Goal: Information Seeking & Learning: Check status

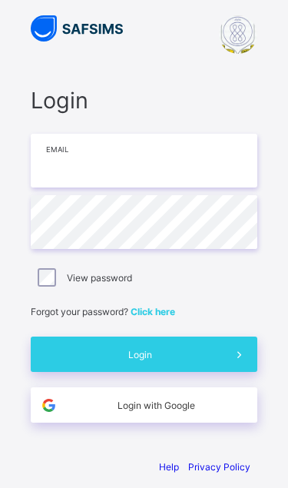
scroll to position [62, 0]
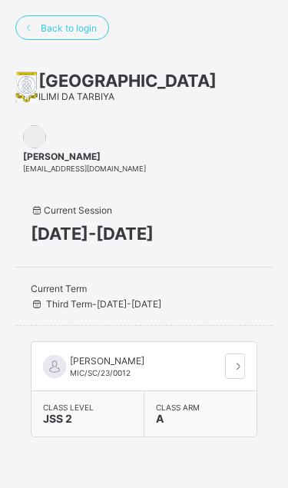
scroll to position [73, 0]
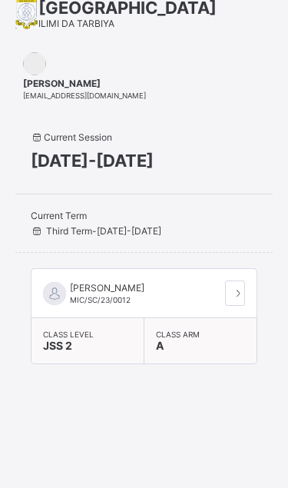
click at [134, 221] on span "Current Term" at bounding box center [133, 216] width 204 height 12
click at [234, 296] on icon at bounding box center [238, 293] width 13 height 12
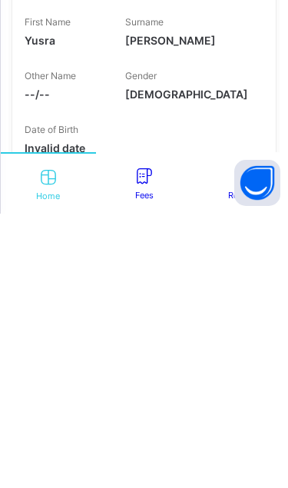
scroll to position [270, 0]
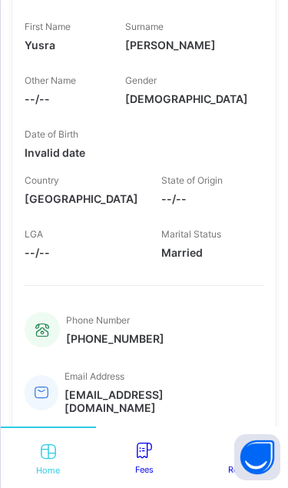
click at [228, 475] on span "Result" at bounding box center [240, 469] width 25 height 11
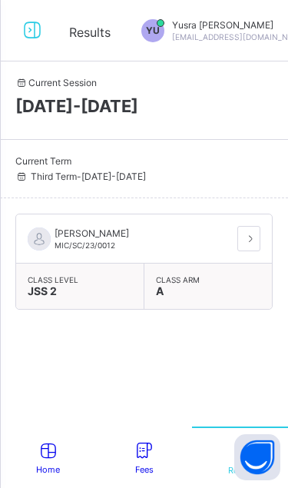
click at [257, 238] on div at bounding box center [248, 238] width 23 height 25
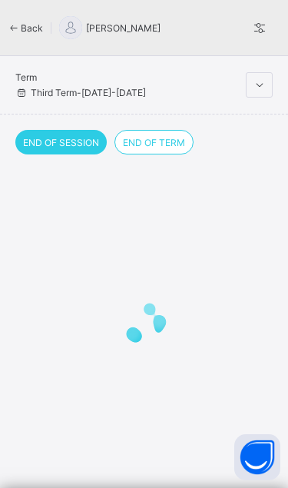
click at [260, 86] on icon at bounding box center [259, 85] width 13 height 12
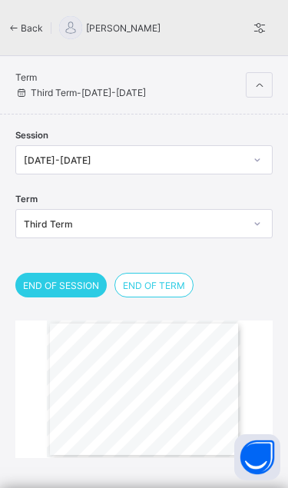
click at [154, 395] on div "Gwarzo Road, P.O. [GEOGRAPHIC_DATA] - [GEOGRAPHIC_DATA]. Tel: [PHONE_NUMBER], […" at bounding box center [144, 388] width 194 height 137
click at [164, 388] on div "Gwarzo Road, P.O. [GEOGRAPHIC_DATA] - [GEOGRAPHIC_DATA]. Tel: [PHONE_NUMBER], […" at bounding box center [144, 388] width 194 height 137
click at [164, 391] on div "Gwarzo Road, P.O. [GEOGRAPHIC_DATA] - [GEOGRAPHIC_DATA]. Tel: [PHONE_NUMBER], […" at bounding box center [144, 388] width 194 height 137
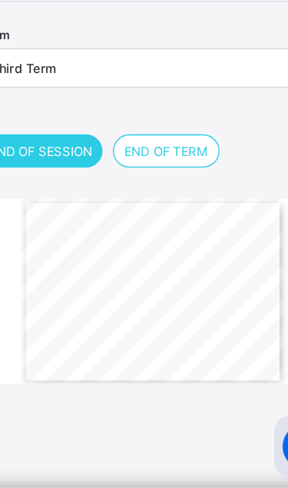
scroll to position [61, 0]
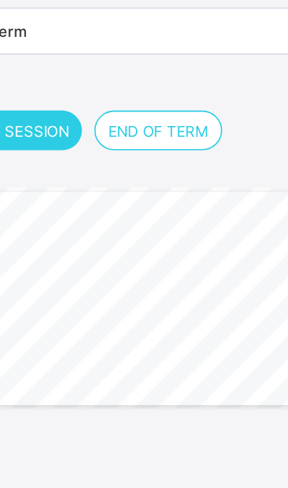
click at [138, 273] on div "Gwarzo Road, P.O. [GEOGRAPHIC_DATA] - [GEOGRAPHIC_DATA]. Tel: [PHONE_NUMBER], […" at bounding box center [144, 341] width 194 height 137
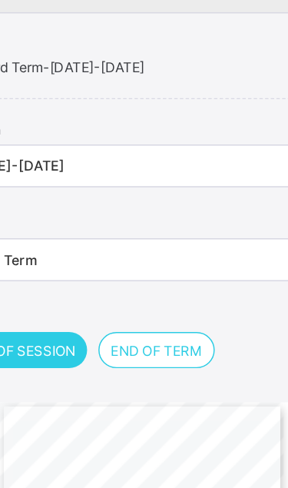
scroll to position [0, 0]
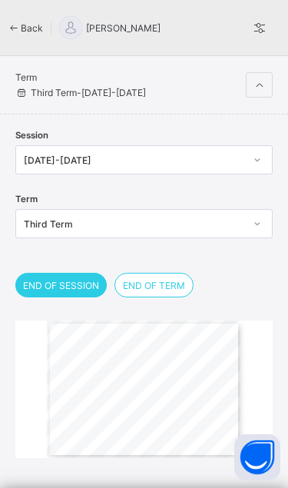
click at [260, 79] on icon at bounding box center [259, 85] width 13 height 12
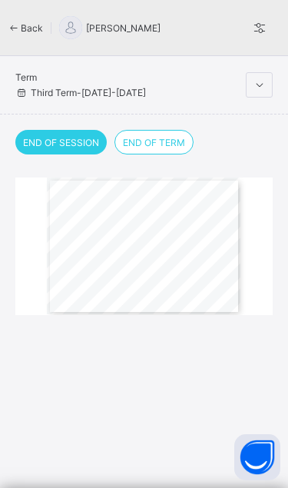
click at [287, 88] on div "Term Third Term - [DATE]-[DATE]" at bounding box center [144, 85] width 288 height 58
click at [260, 92] on div at bounding box center [259, 84] width 27 height 25
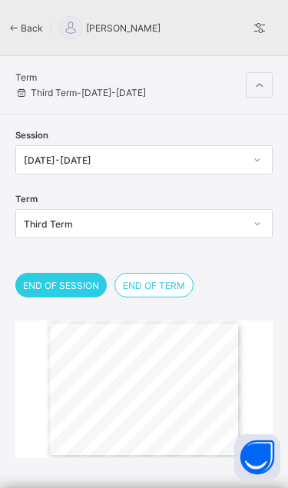
click at [237, 99] on div "Term Third Term - [DATE]-[DATE]" at bounding box center [144, 85] width 288 height 58
click at [236, 92] on div "Term Third Term - [DATE]-[DATE]" at bounding box center [130, 84] width 230 height 27
click at [256, 75] on div at bounding box center [259, 84] width 27 height 25
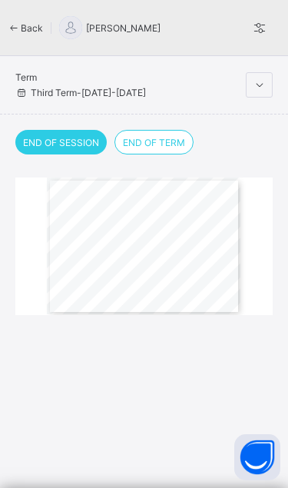
click at [182, 21] on div "[PERSON_NAME]" at bounding box center [127, 27] width 137 height 23
click at [162, 237] on div "Gwarzo Road, P.O. [GEOGRAPHIC_DATA] - [GEOGRAPHIC_DATA]. Tel: [PHONE_NUMBER], […" at bounding box center [144, 245] width 194 height 137
click at [151, 252] on div "Gwarzo Road, P.O. [GEOGRAPHIC_DATA] - [GEOGRAPHIC_DATA]. Tel: [PHONE_NUMBER], […" at bounding box center [144, 245] width 194 height 137
click at [153, 254] on div "Gwarzo Road, P.O. [GEOGRAPHIC_DATA] - [GEOGRAPHIC_DATA]. Tel: [PHONE_NUMBER], […" at bounding box center [144, 245] width 194 height 137
click at [154, 283] on div "Gwarzo Road, P.O. [GEOGRAPHIC_DATA] - [GEOGRAPHIC_DATA]. Tel: [PHONE_NUMBER], […" at bounding box center [144, 245] width 194 height 137
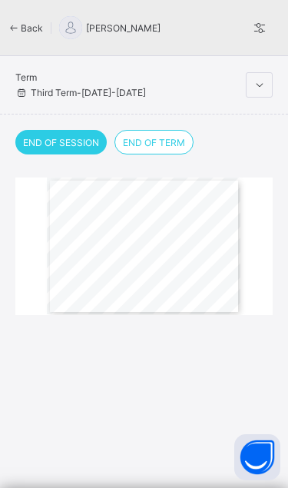
click at [126, 31] on span "[PERSON_NAME]" at bounding box center [123, 28] width 75 height 12
click at [63, 31] on div at bounding box center [70, 27] width 23 height 23
click at [254, 24] on icon at bounding box center [259, 27] width 17 height 15
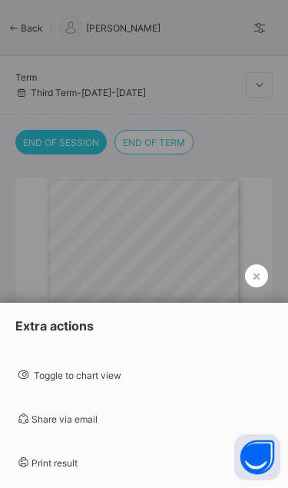
click at [78, 460] on span "Print result" at bounding box center [46, 463] width 62 height 12
click at [274, 236] on div at bounding box center [144, 244] width 288 height 488
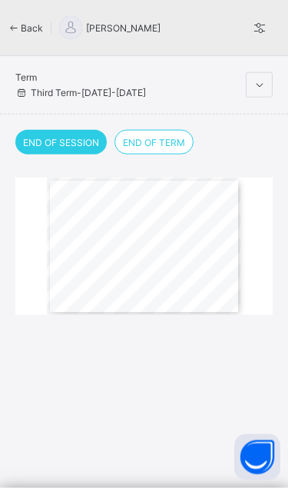
click at [262, 85] on icon at bounding box center [259, 85] width 13 height 12
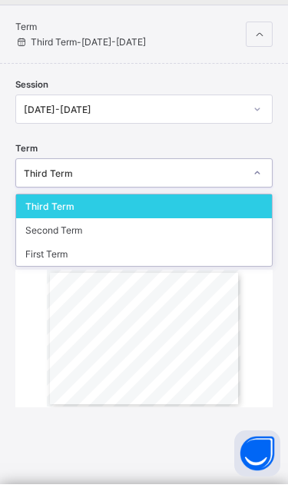
scroll to position [3, 0]
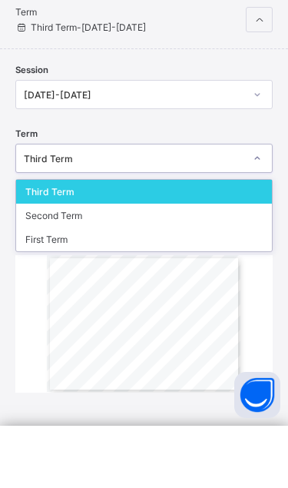
click at [199, 266] on div "Second Term" at bounding box center [144, 278] width 256 height 24
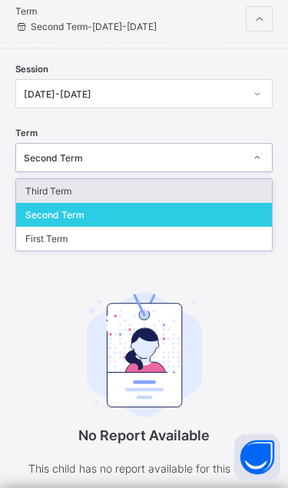
scroll to position [62, 0]
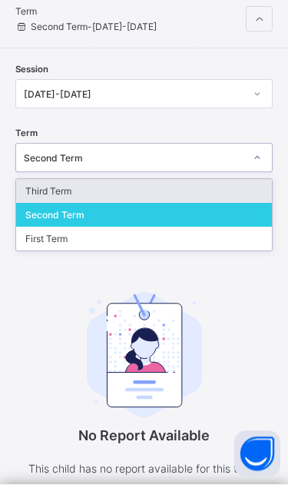
click at [173, 194] on div "Third Term" at bounding box center [144, 195] width 256 height 24
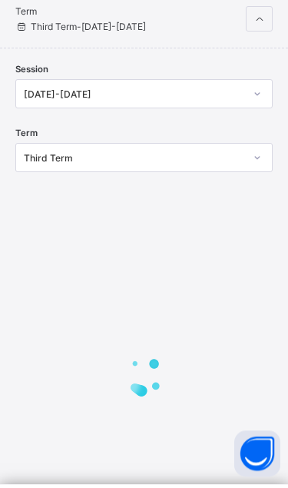
click at [143, 237] on div at bounding box center [143, 380] width 257 height 292
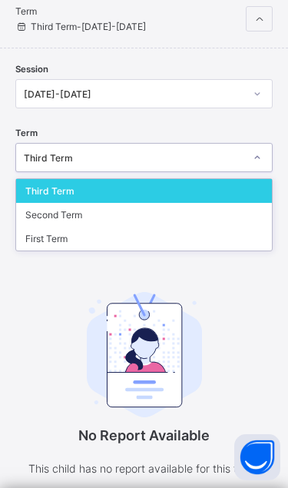
scroll to position [65, 0]
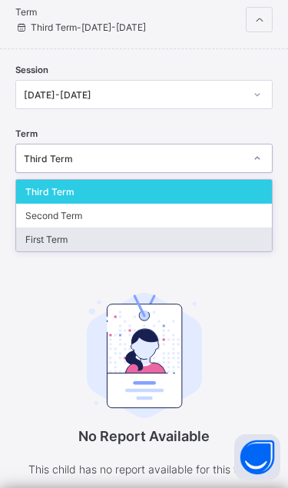
click at [150, 241] on div "First Term" at bounding box center [144, 239] width 256 height 24
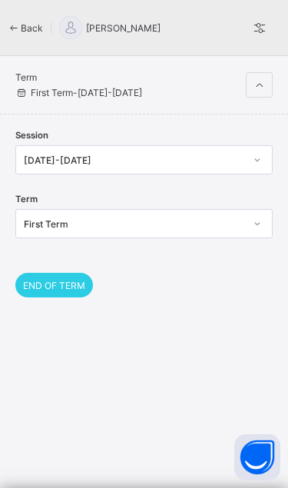
scroll to position [62, 0]
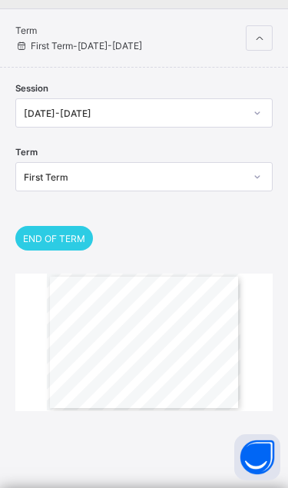
click at [165, 327] on div "Gwarzo Road, P.O. [GEOGRAPHIC_DATA] - [GEOGRAPHIC_DATA]. Tel: [PHONE_NUMBER], […" at bounding box center [144, 341] width 194 height 137
click at [256, 30] on div at bounding box center [259, 37] width 27 height 25
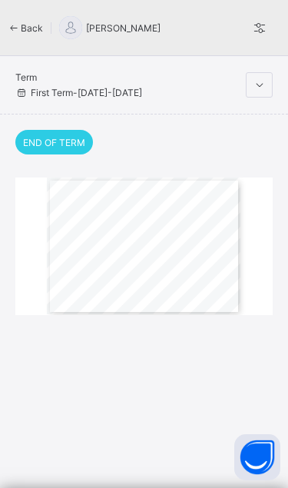
scroll to position [60, 0]
click at [250, 72] on div at bounding box center [259, 84] width 27 height 25
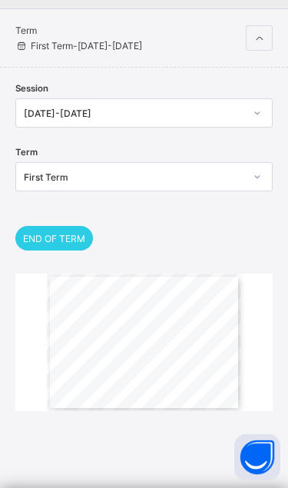
click at [207, 376] on span "With continued studying discipline the student will achieve better" at bounding box center [207, 377] width 55 height 2
click at [233, 226] on div "END OF TERM" at bounding box center [143, 238] width 257 height 25
click at [259, 459] on button "Open asap" at bounding box center [257, 457] width 46 height 46
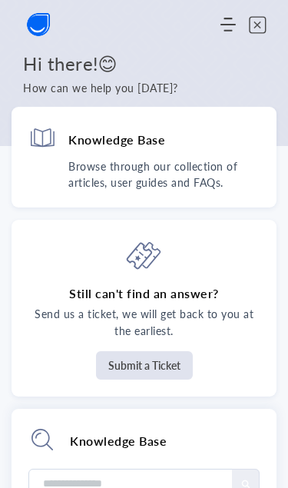
scroll to position [0, 0]
click at [263, 29] on icon "close asap" at bounding box center [258, 25] width 18 height 18
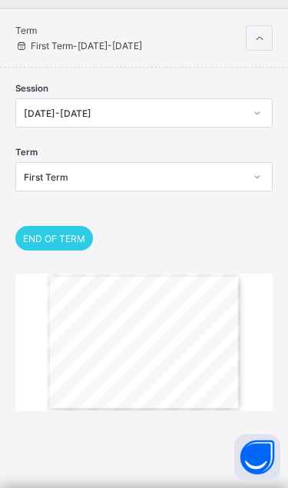
click at [199, 359] on div "Gwarzo Road, P.O. [GEOGRAPHIC_DATA] - [GEOGRAPHIC_DATA]. Tel: [PHONE_NUMBER], […" at bounding box center [144, 341] width 194 height 137
click at [186, 361] on span "Cum. Final Grade:" at bounding box center [179, 362] width 17 height 2
click at [166, 343] on div "Gwarzo Road, P.O. [GEOGRAPHIC_DATA] - [GEOGRAPHIC_DATA]. Tel: [PHONE_NUMBER], […" at bounding box center [144, 341] width 194 height 137
click at [196, 360] on div "Gwarzo Road, P.O. [GEOGRAPHIC_DATA] - [GEOGRAPHIC_DATA]. Tel: [PHONE_NUMBER], […" at bounding box center [144, 341] width 194 height 137
click at [74, 40] on span "First Term - [DATE]-[DATE]" at bounding box center [78, 46] width 127 height 12
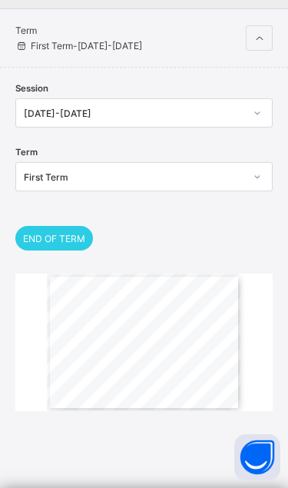
click at [31, 25] on span "Term" at bounding box center [130, 31] width 230 height 12
click at [121, 334] on div "Gwarzo Road, P.O. [GEOGRAPHIC_DATA] - [GEOGRAPHIC_DATA]. Tel: [PHONE_NUMBER], […" at bounding box center [144, 341] width 194 height 137
click at [195, 370] on div "Gwarzo Road, P.O. [GEOGRAPHIC_DATA] - [GEOGRAPHIC_DATA]. Tel: [PHONE_NUMBER], […" at bounding box center [144, 341] width 194 height 137
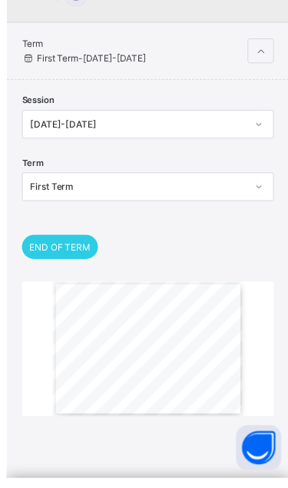
scroll to position [38, 0]
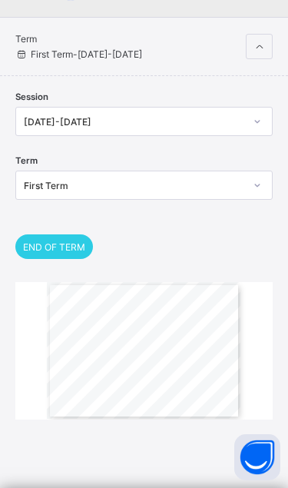
click at [215, 314] on div "Gwarzo Road, P.O. [GEOGRAPHIC_DATA] - [GEOGRAPHIC_DATA]. Tel: [PHONE_NUMBER], […" at bounding box center [144, 350] width 194 height 137
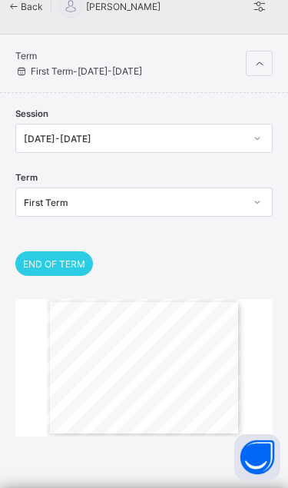
click at [223, 303] on div "Gwarzo Road, P.O. [GEOGRAPHIC_DATA] - [GEOGRAPHIC_DATA]. Tel: [PHONE_NUMBER], […" at bounding box center [144, 367] width 194 height 137
click at [166, 396] on div "Gwarzo Road, P.O. [GEOGRAPHIC_DATA] - [GEOGRAPHIC_DATA]. Tel: [PHONE_NUMBER], […" at bounding box center [144, 367] width 194 height 137
click at [259, 346] on div "Gwarzo Road, P.O. [GEOGRAPHIC_DATA] - [GEOGRAPHIC_DATA]. Tel: [PHONE_NUMBER], […" at bounding box center [143, 367] width 257 height 137
click at [200, 403] on span "With continued studying discipline the student will achieve better" at bounding box center [207, 403] width 55 height 2
click at [191, 379] on span "50.7" at bounding box center [191, 379] width 4 height 2
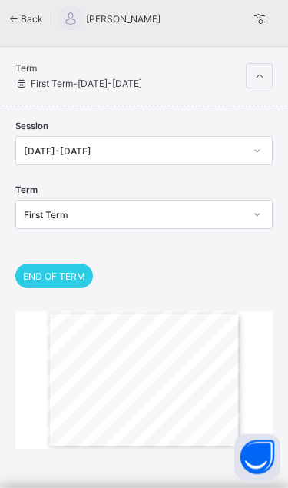
scroll to position [0, 0]
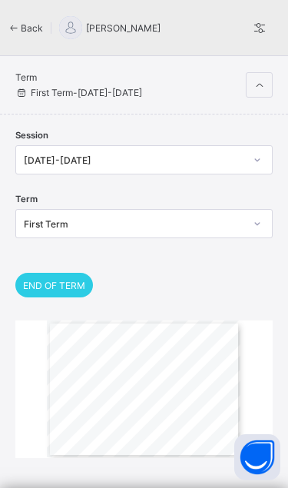
click at [205, 301] on div "END OF TERM [GEOGRAPHIC_DATA], P.O. [GEOGRAPHIC_DATA] - [GEOGRAPHIC_DATA]. Tel:…" at bounding box center [143, 365] width 257 height 185
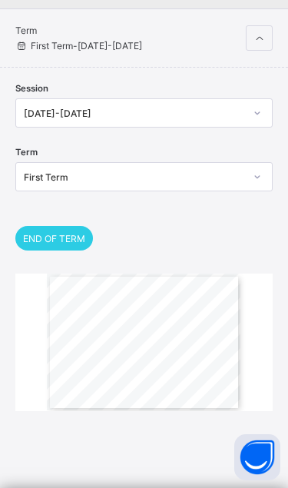
click at [184, 357] on div "Gwarzo Road, P.O. [GEOGRAPHIC_DATA] - [GEOGRAPHIC_DATA]. Tel: [PHONE_NUMBER], […" at bounding box center [144, 341] width 194 height 137
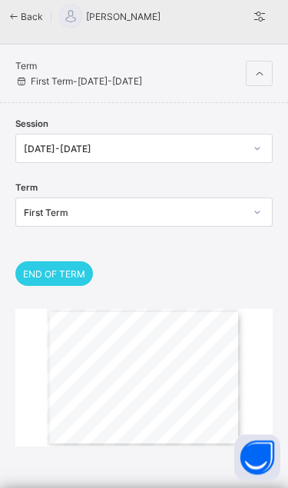
scroll to position [0, 0]
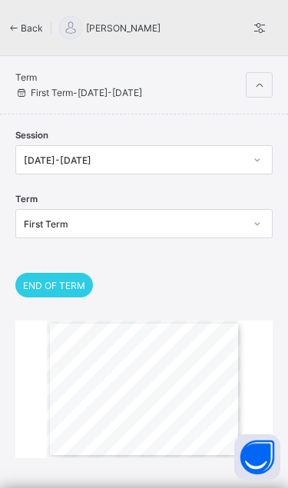
click at [193, 411] on div "Gwarzo Road, P.O. [GEOGRAPHIC_DATA] - [GEOGRAPHIC_DATA]. Tel: [PHONE_NUMBER], […" at bounding box center [144, 388] width 194 height 137
click at [196, 406] on div "Gwarzo Road, P.O. [GEOGRAPHIC_DATA] - [GEOGRAPHIC_DATA]. Tel: [PHONE_NUMBER], […" at bounding box center [144, 388] width 194 height 137
click at [197, 465] on div "Back MUSA MUJITABA [PERSON_NAME] Term First Term - [DATE]-[DATE] Session [DATE]…" at bounding box center [144, 267] width 288 height 535
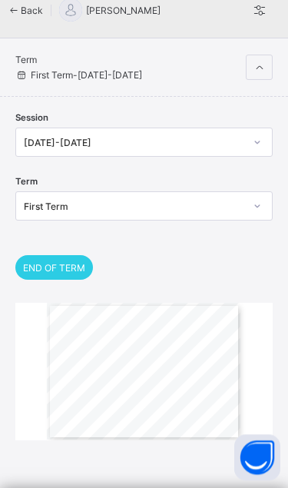
scroll to position [58, 0]
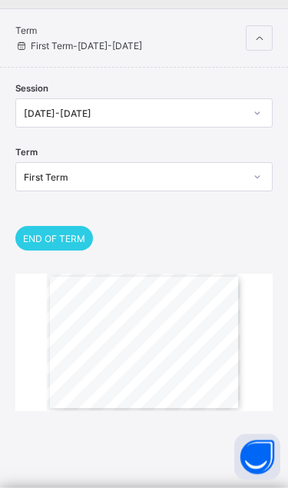
click at [249, 316] on div "Gwarzo Road, P.O. [GEOGRAPHIC_DATA] - [GEOGRAPHIC_DATA]. Tel: [PHONE_NUMBER], […" at bounding box center [143, 341] width 257 height 137
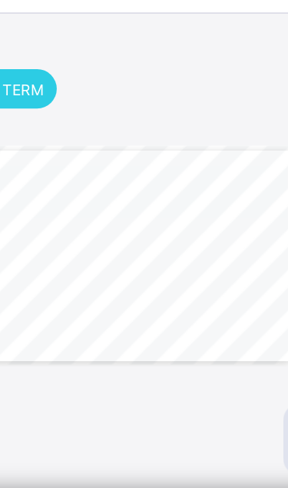
scroll to position [61, 0]
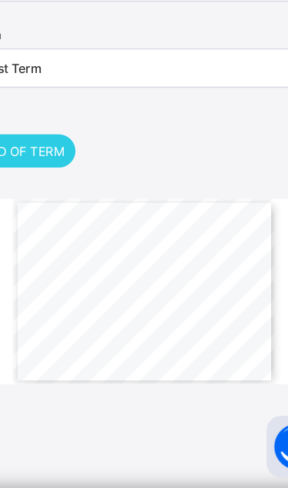
click at [171, 273] on div "Gwarzo Road, P.O. [GEOGRAPHIC_DATA] - [GEOGRAPHIC_DATA]. Tel: [PHONE_NUMBER], […" at bounding box center [144, 341] width 194 height 137
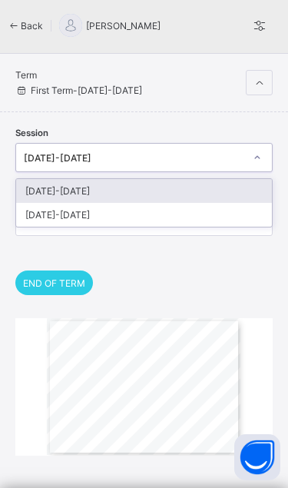
scroll to position [2, 0]
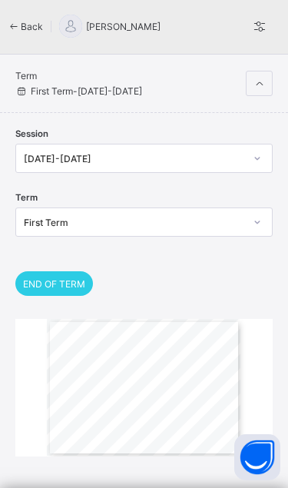
click at [222, 288] on div "END OF TERM" at bounding box center [143, 283] width 257 height 25
click at [260, 76] on div at bounding box center [259, 83] width 27 height 25
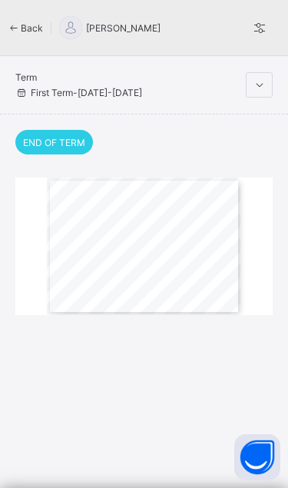
click at [174, 201] on span "CUMULATIVE REPORT | Third Term [DATE]-[DATE]" at bounding box center [148, 202] width 67 height 2
click at [28, 82] on div "Term First Term - [DATE]-[DATE]" at bounding box center [130, 84] width 230 height 27
click at [77, 28] on div at bounding box center [70, 27] width 23 height 23
click at [161, 27] on span "[PERSON_NAME]" at bounding box center [123, 28] width 75 height 12
click at [250, 86] on div at bounding box center [259, 84] width 27 height 25
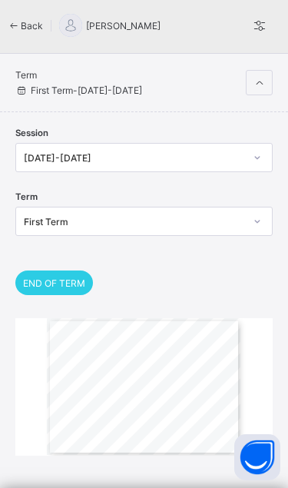
click at [141, 410] on span "KEYS TO RATINGS" at bounding box center [141, 411] width 15 height 2
click at [132, 421] on div "Gwarzo Road, P.O. [GEOGRAPHIC_DATA] - [GEOGRAPHIC_DATA]. Tel: [PHONE_NUMBER], […" at bounding box center [144, 386] width 194 height 137
click at [134, 414] on span "4 - Very Good" at bounding box center [139, 415] width 10 height 2
click at [147, 393] on div "Gwarzo Road, P.O. [GEOGRAPHIC_DATA] - [GEOGRAPHIC_DATA]. Tel: [PHONE_NUMBER], […" at bounding box center [144, 386] width 194 height 137
click at [197, 407] on div "Gwarzo Road, P.O. [GEOGRAPHIC_DATA] - [GEOGRAPHIC_DATA]. Tel: [PHONE_NUMBER], […" at bounding box center [144, 386] width 194 height 137
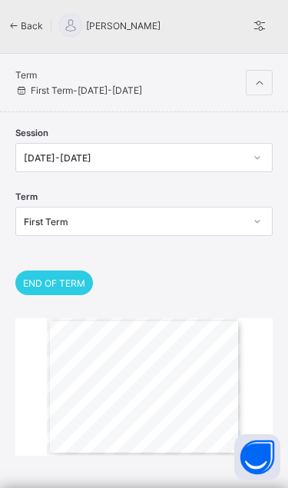
click at [215, 414] on div "Gwarzo Road, P.O. [GEOGRAPHIC_DATA] - [GEOGRAPHIC_DATA]. Tel: [PHONE_NUMBER], […" at bounding box center [144, 386] width 194 height 137
click at [63, 372] on span "Basic Science" at bounding box center [64, 372] width 12 height 2
click at [65, 280] on span "END OF TERM" at bounding box center [54, 283] width 62 height 12
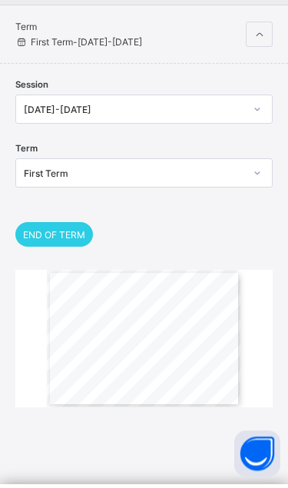
click at [162, 303] on span "[DATE]" at bounding box center [164, 304] width 6 height 2
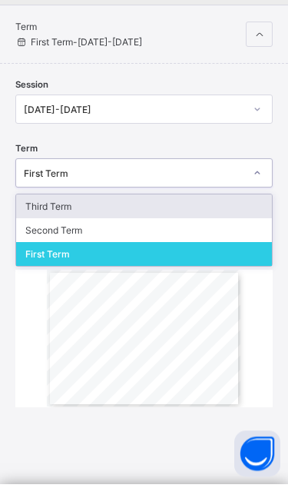
click at [179, 198] on div "Third Term" at bounding box center [144, 210] width 256 height 24
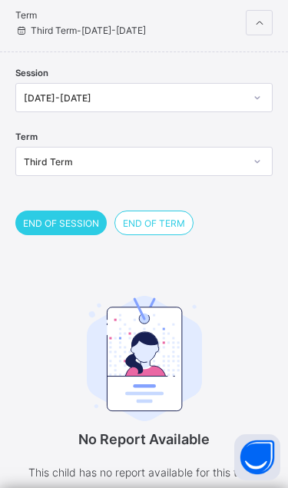
click at [144, 315] on img at bounding box center [144, 359] width 115 height 126
click at [130, 330] on img at bounding box center [144, 359] width 115 height 126
click at [166, 218] on span "END OF TERM" at bounding box center [154, 223] width 62 height 12
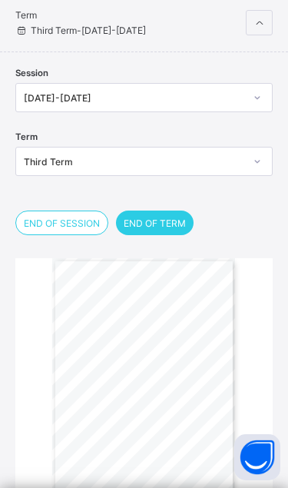
scroll to position [8, 0]
click at [157, 409] on div "END OF TERM REPORT | Third Term [DATE]-[DATE] STUDENT’S NAME: [PERSON_NAME] MUJ…" at bounding box center [143, 387] width 183 height 259
click at [182, 419] on div "END OF TERM REPORT | Third Term [DATE]-[DATE] STUDENT’S NAME: [PERSON_NAME] MUJ…" at bounding box center [143, 387] width 183 height 259
click at [213, 384] on span "Fairly Good" at bounding box center [213, 385] width 13 height 2
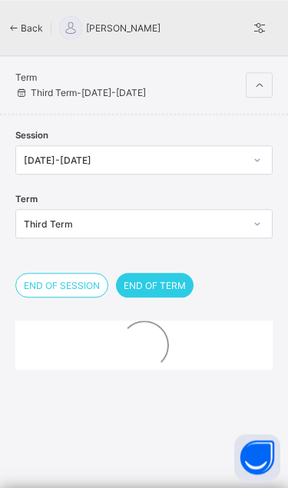
scroll to position [0, 0]
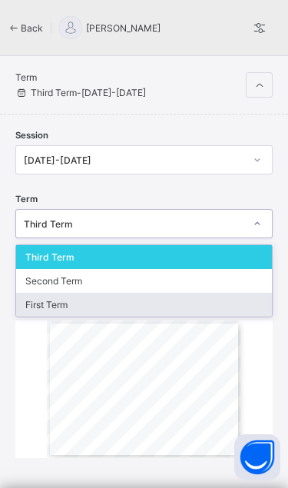
click at [154, 299] on div "First Term" at bounding box center [144, 305] width 256 height 24
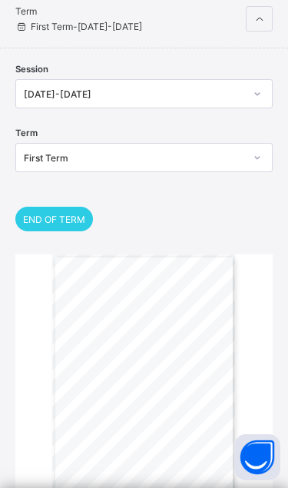
click at [199, 415] on div "END OF TERM REPORT | First Term [DATE]-[DATE] STUDENT’S NAME: [PERSON_NAME] MUJ…" at bounding box center [143, 383] width 183 height 259
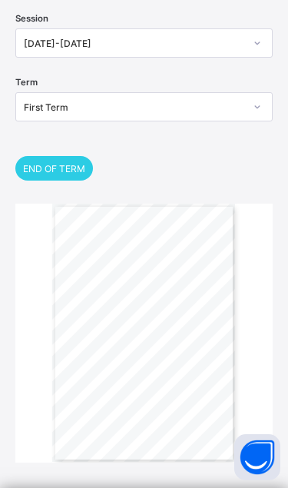
scroll to position [116, 0]
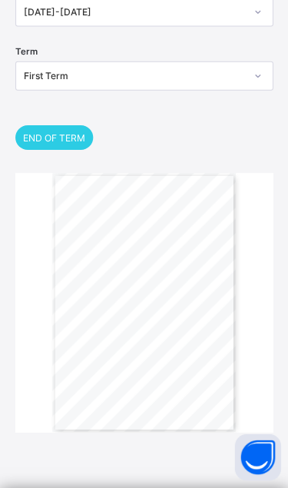
click at [174, 366] on div "END OF TERM REPORT | First Term [DATE]-[DATE] STUDENT’S NAME: [PERSON_NAME] MUJ…" at bounding box center [143, 303] width 183 height 259
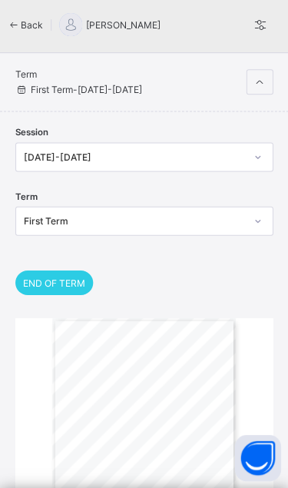
scroll to position [0, 0]
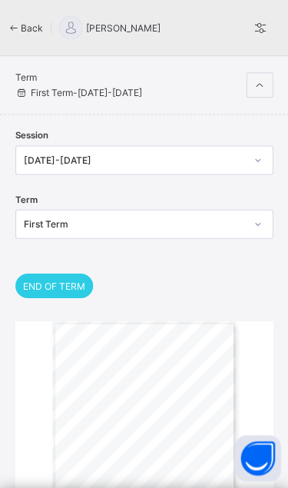
click at [261, 88] on icon at bounding box center [259, 85] width 13 height 12
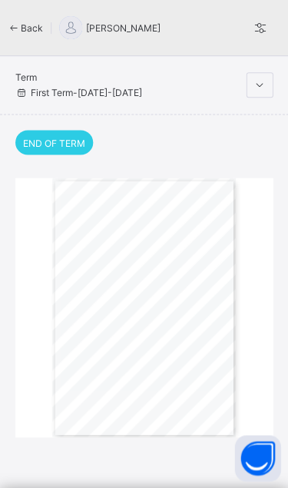
click at [26, 94] on icon at bounding box center [21, 93] width 13 height 12
click at [33, 94] on span "First Term - [DATE]-[DATE]" at bounding box center [78, 93] width 127 height 12
click at [262, 85] on icon at bounding box center [259, 85] width 13 height 12
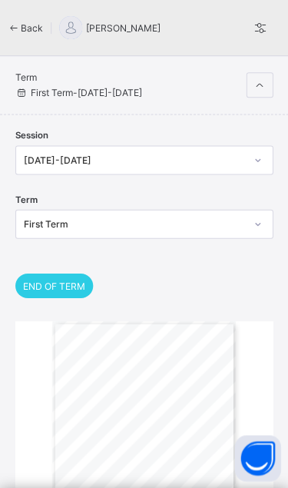
click at [22, 23] on div "Back" at bounding box center [30, 28] width 44 height 12
click at [22, 25] on div "Back" at bounding box center [30, 28] width 44 height 12
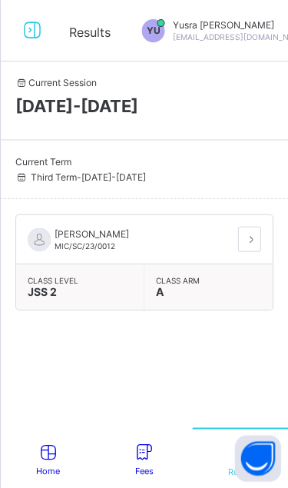
scroll to position [62, 0]
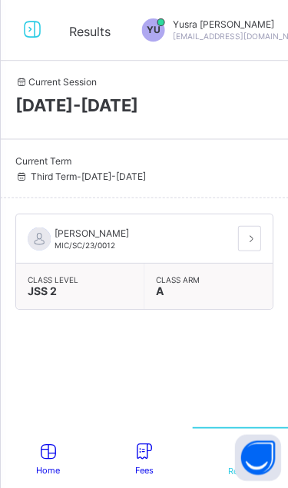
click at [221, 468] on div "Result" at bounding box center [240, 456] width 96 height 61
click at [217, 461] on div "Result" at bounding box center [240, 456] width 96 height 61
click at [234, 467] on span "Result" at bounding box center [240, 470] width 25 height 11
click at [255, 226] on div at bounding box center [248, 238] width 23 height 25
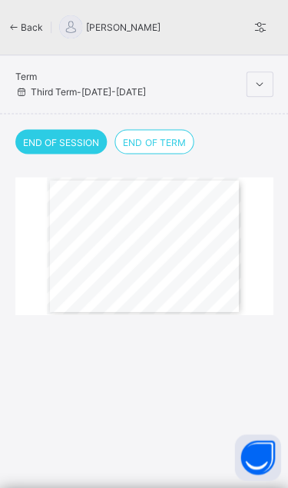
click at [262, 79] on icon at bounding box center [259, 85] width 13 height 12
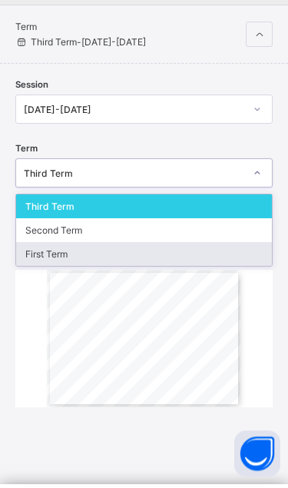
click at [133, 246] on div "First Term" at bounding box center [144, 258] width 256 height 24
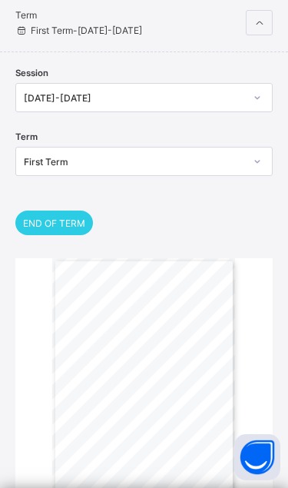
scroll to position [49, 0]
click at [214, 383] on div "END OF TERM REPORT | First Term [DATE]-[DATE] STUDENT’S NAME: [PERSON_NAME] MUJ…" at bounding box center [143, 387] width 183 height 259
click at [276, 309] on div "Back [PERSON_NAME] [PERSON_NAME] Term First Term - [DATE]-[DATE] Session [DATE]…" at bounding box center [144, 266] width 288 height 656
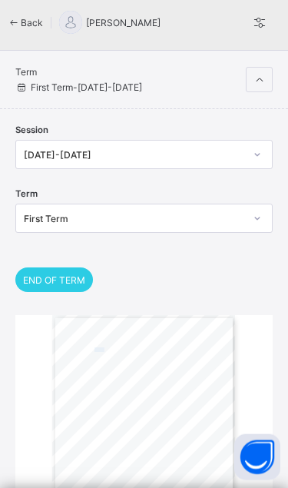
scroll to position [0, 0]
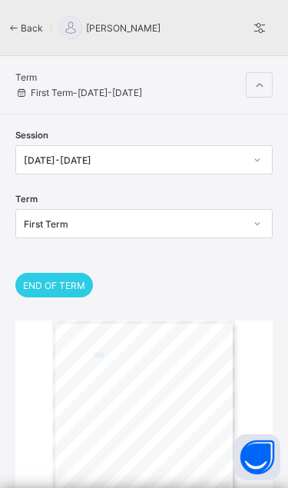
click at [264, 74] on div at bounding box center [259, 84] width 27 height 25
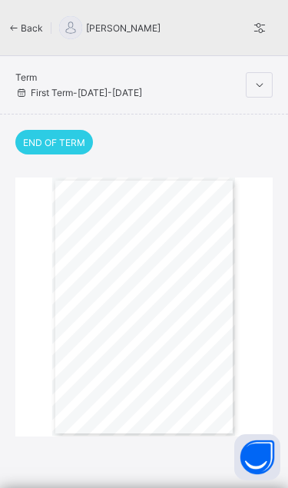
click at [179, 265] on span "17" at bounding box center [178, 264] width 3 height 2
click at [207, 381] on div "END OF TERM REPORT | First Term [DATE]-[DATE] STUDENT’S NAME: [PERSON_NAME] MUJ…" at bounding box center [143, 306] width 183 height 259
click at [227, 359] on div "END OF TERM REPORT | First Term [DATE]-[DATE] STUDENT’S NAME: [PERSON_NAME] MUJ…" at bounding box center [143, 306] width 183 height 259
click at [232, 414] on div "END OF TERM REPORT | First Term [DATE]-[DATE] STUDENT’S NAME: [PERSON_NAME] MUJ…" at bounding box center [143, 306] width 183 height 259
click at [259, 87] on icon at bounding box center [259, 85] width 13 height 12
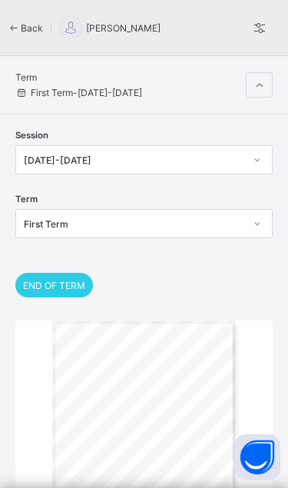
click at [263, 28] on icon at bounding box center [259, 27] width 17 height 15
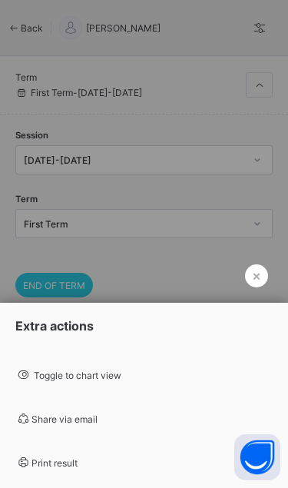
click at [101, 461] on div "Print result" at bounding box center [144, 462] width 288 height 36
click at [88, 458] on div "Print result" at bounding box center [144, 462] width 288 height 36
click at [61, 459] on span "Print result" at bounding box center [46, 463] width 62 height 12
click at [256, 292] on div at bounding box center [144, 244] width 288 height 488
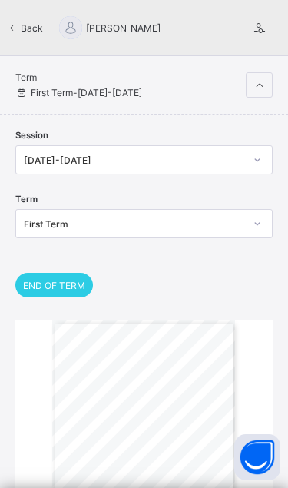
click at [19, 14] on div "Back [PERSON_NAME] [PERSON_NAME]" at bounding box center [144, 27] width 288 height 55
click at [19, 22] on icon at bounding box center [14, 28] width 13 height 12
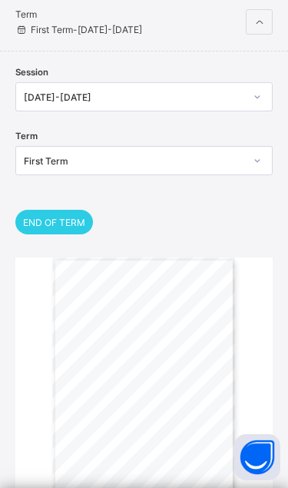
click at [2, 12] on div "Term First Term - [DATE]-[DATE]" at bounding box center [144, 22] width 288 height 58
